Goal: Task Accomplishment & Management: Use online tool/utility

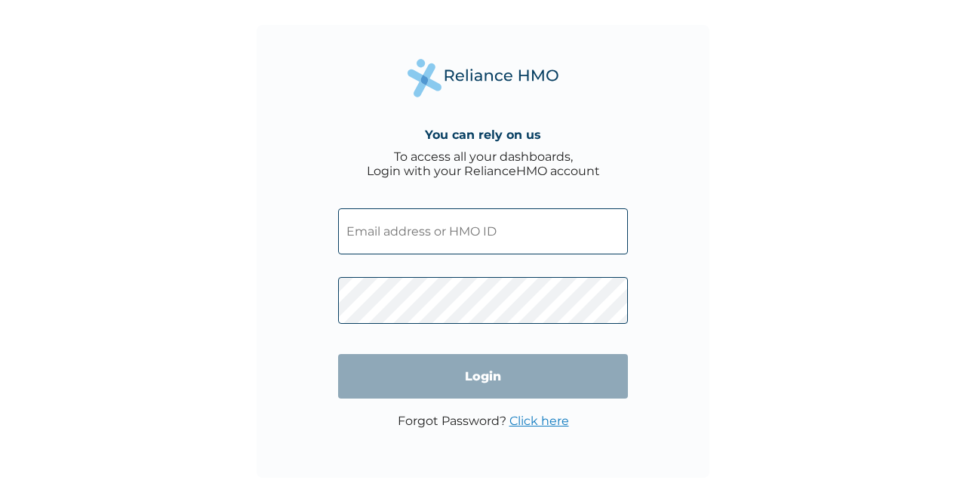
type input "lti/10043/a"
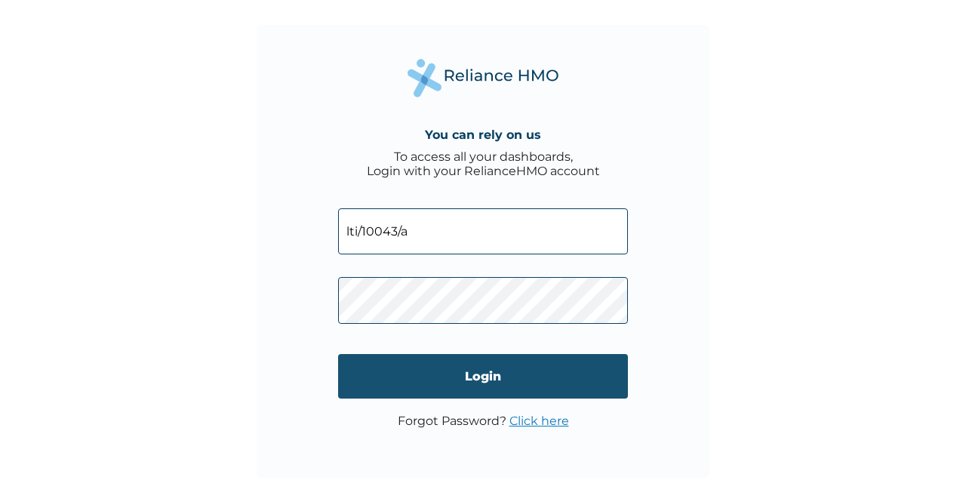
click at [501, 396] on input "Login" at bounding box center [483, 376] width 290 height 45
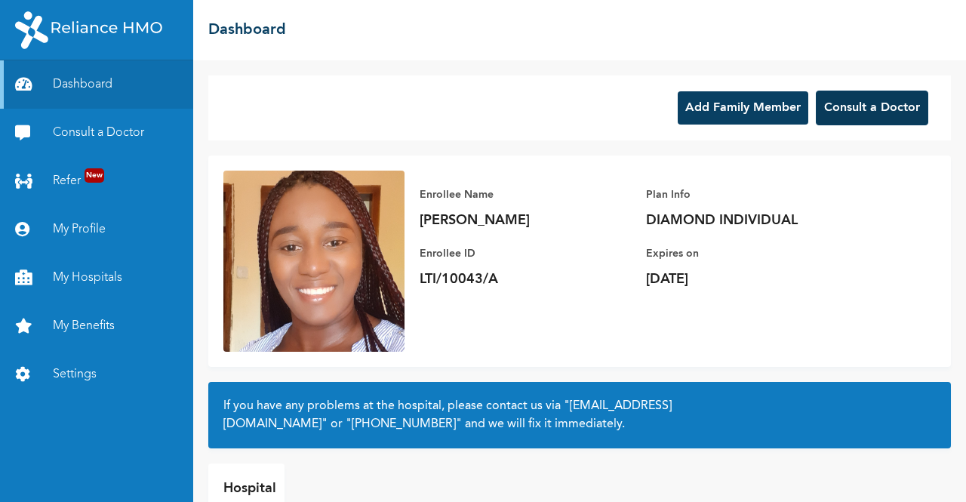
click at [884, 103] on button "Consult a Doctor" at bounding box center [872, 108] width 112 height 35
